Goal: Transaction & Acquisition: Purchase product/service

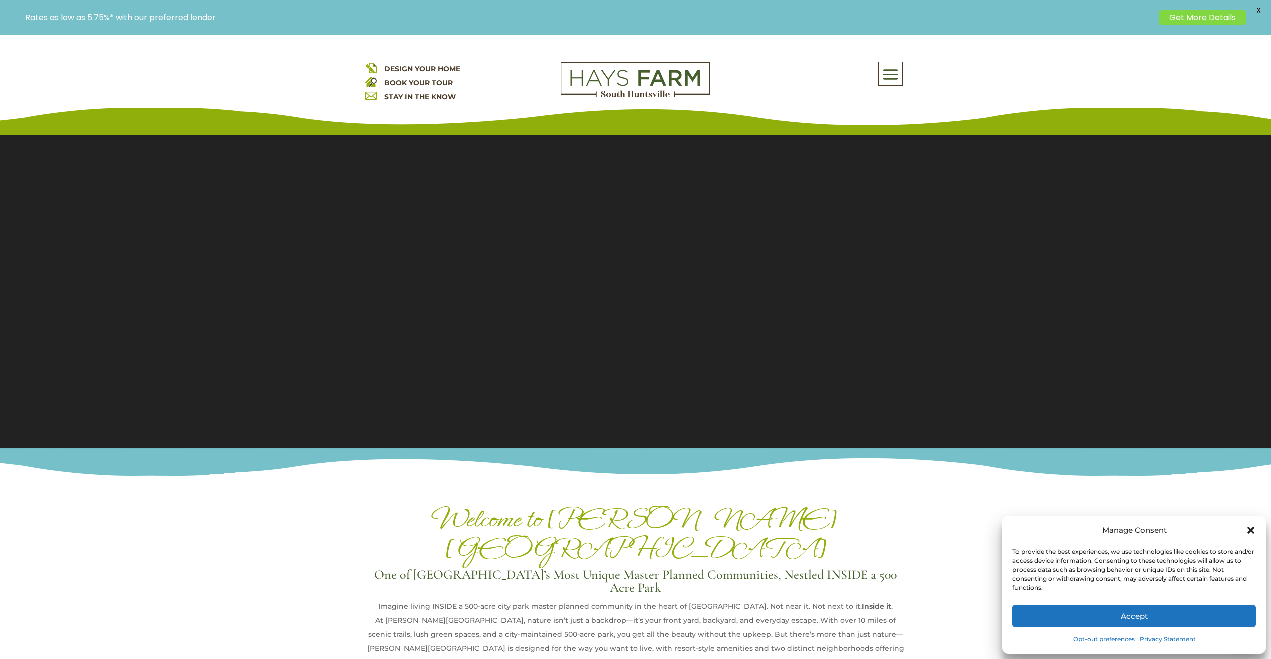
click at [1251, 528] on icon "Close dialog" at bounding box center [1251, 530] width 10 height 10
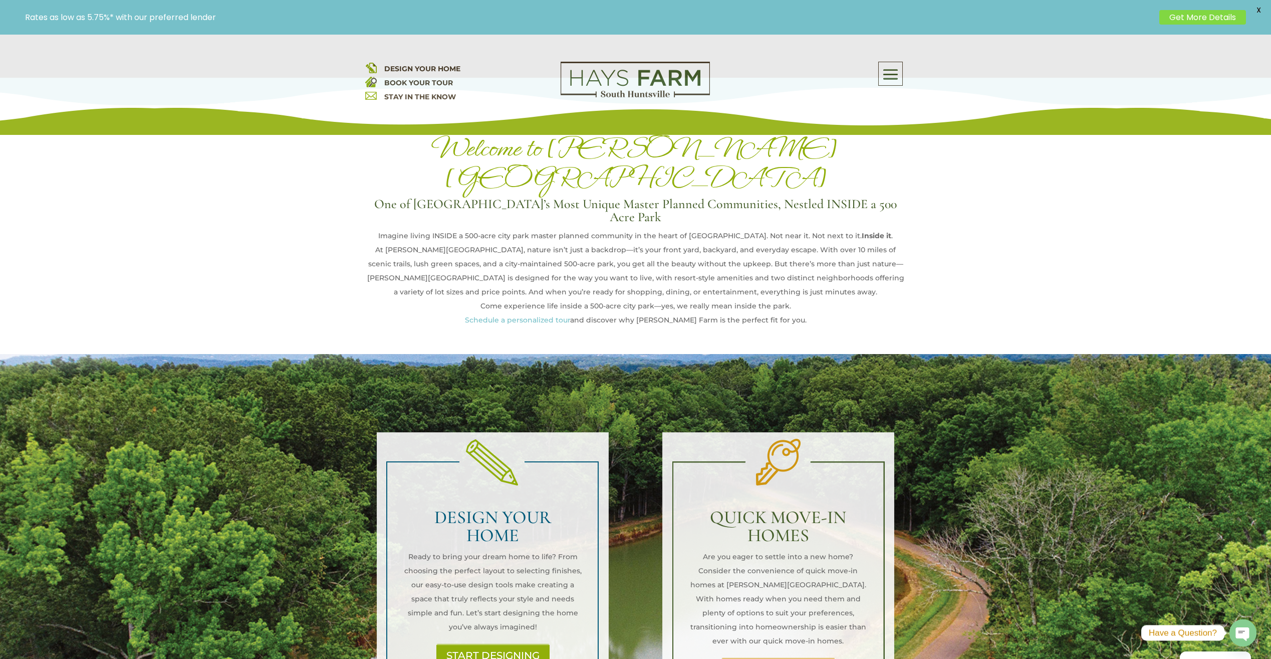
scroll to position [401, 0]
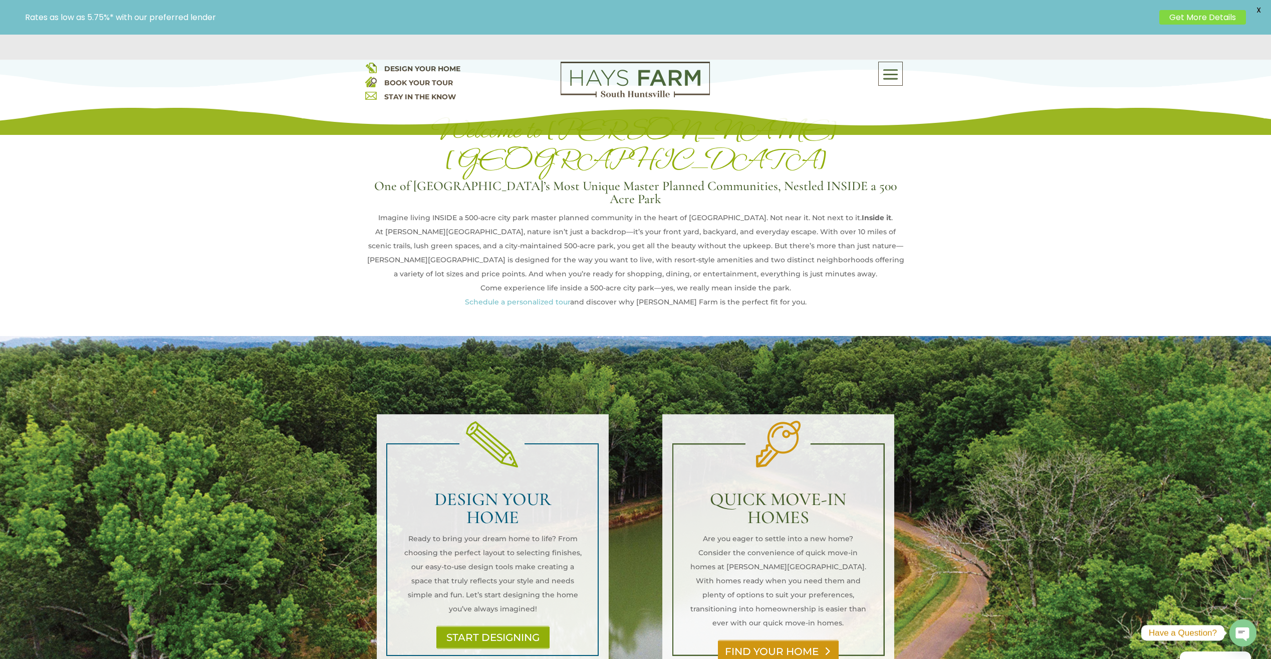
click at [819, 639] on link "FIND YOUR HOME" at bounding box center [778, 650] width 121 height 23
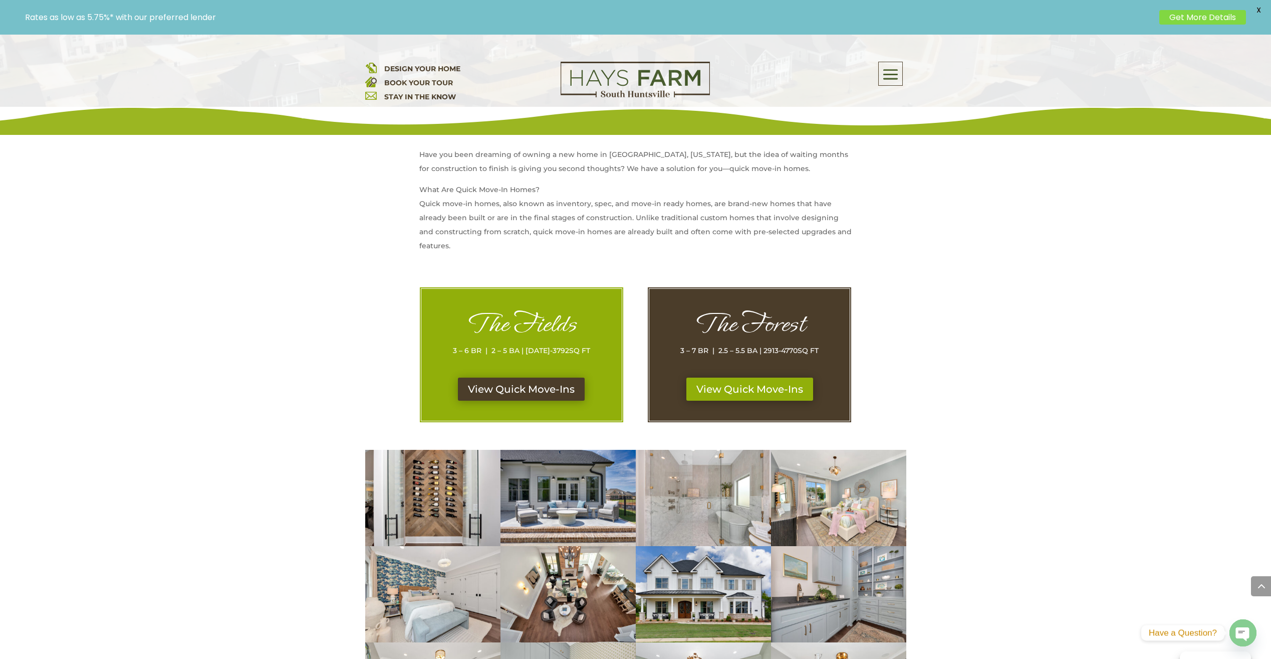
scroll to position [451, 0]
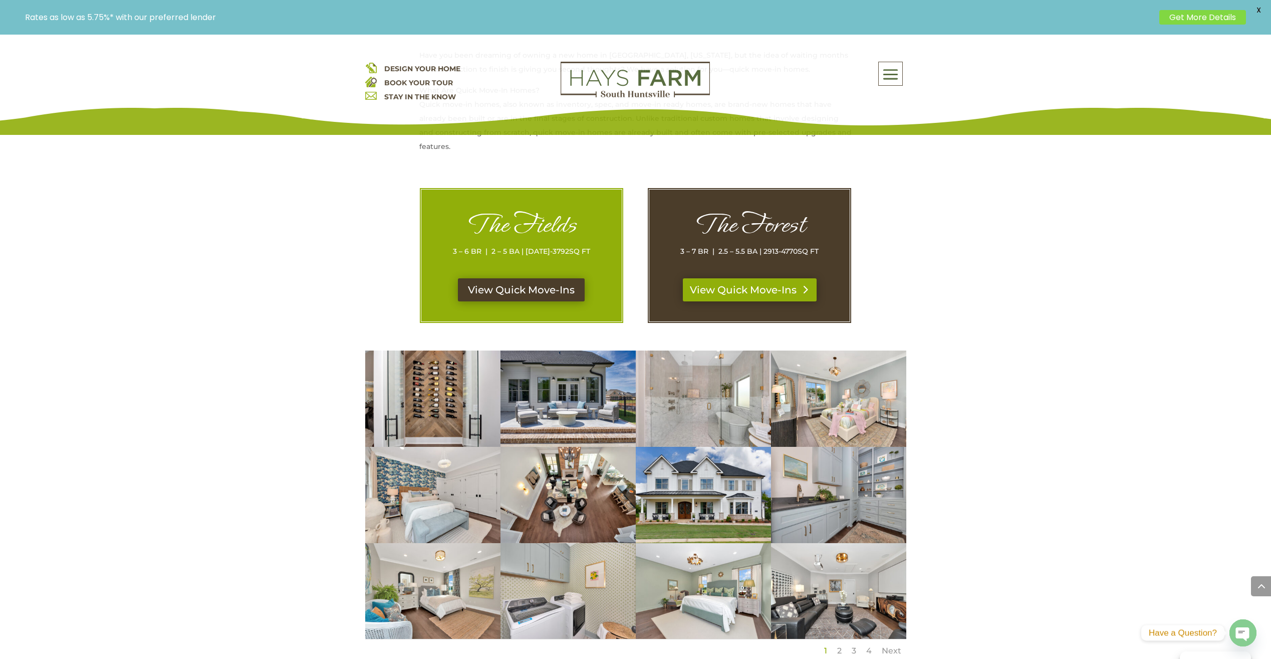
click at [749, 291] on link "View Quick Move-Ins" at bounding box center [750, 289] width 134 height 23
click at [531, 287] on link "View Quick Move-Ins" at bounding box center [522, 289] width 134 height 23
click at [541, 288] on link "View Quick Move-Ins" at bounding box center [522, 289] width 134 height 23
